Goal: Task Accomplishment & Management: Manage account settings

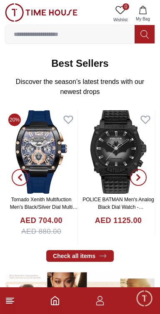
scroll to position [242, 0]
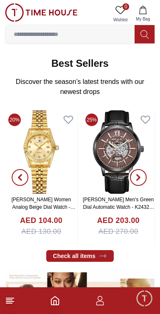
click at [130, 150] on button "button" at bounding box center [139, 177] width 30 height 135
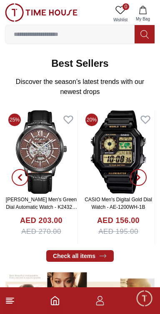
click at [46, 167] on img at bounding box center [41, 152] width 73 height 84
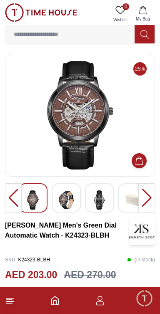
click at [69, 205] on img at bounding box center [66, 199] width 15 height 19
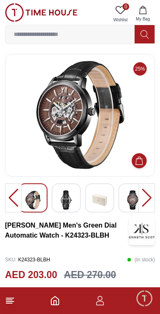
click at [99, 202] on img at bounding box center [99, 199] width 15 height 19
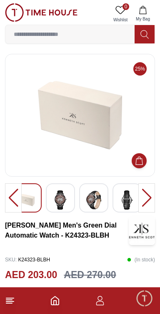
click at [61, 200] on img at bounding box center [60, 199] width 15 height 19
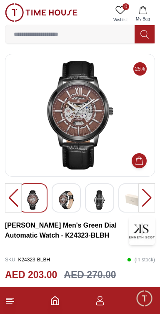
click at [120, 17] on span "Wishlist" at bounding box center [120, 20] width 21 height 6
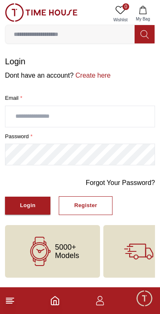
click at [104, 120] on input "text" at bounding box center [80, 116] width 150 height 21
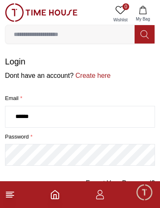
type input "*******"
type input "**********"
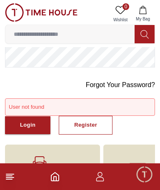
scroll to position [73, 0]
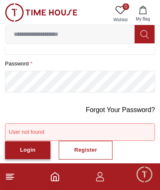
click at [33, 155] on div "Login" at bounding box center [27, 151] width 15 height 10
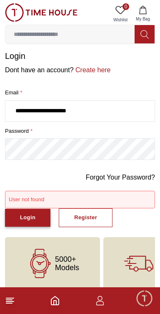
scroll to position [23, 0]
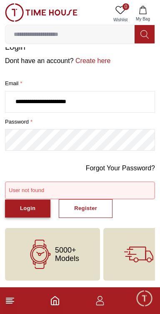
click at [28, 206] on div "Login" at bounding box center [27, 209] width 15 height 10
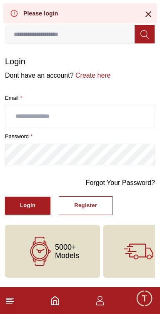
click at [146, 21] on div "Please login" at bounding box center [80, 13] width 154 height 20
click at [145, 17] on icon at bounding box center [149, 14] width 10 height 10
